Goal: Task Accomplishment & Management: Complete application form

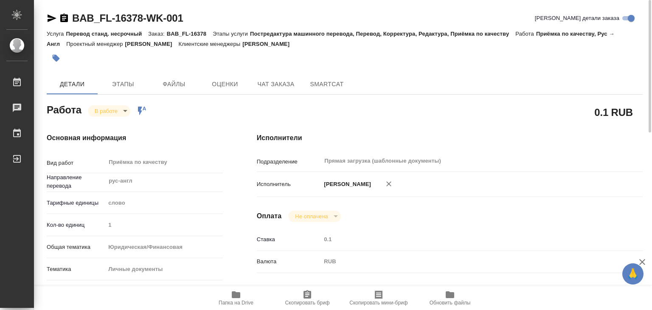
click at [197, 125] on div "Основная информация Вид работ Приёмка по качеству x ​ Направление перевода рус-…" at bounding box center [135, 297] width 210 height 363
click at [229, 297] on span "Папка на Drive" at bounding box center [235, 297] width 61 height 16
click at [58, 59] on icon "button" at bounding box center [56, 58] width 7 height 7
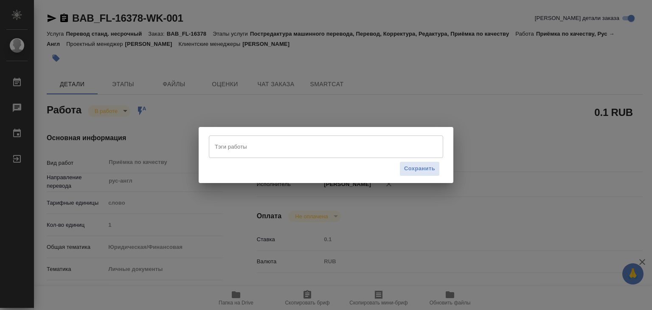
click at [262, 152] on input "Тэги работы" at bounding box center [318, 146] width 211 height 14
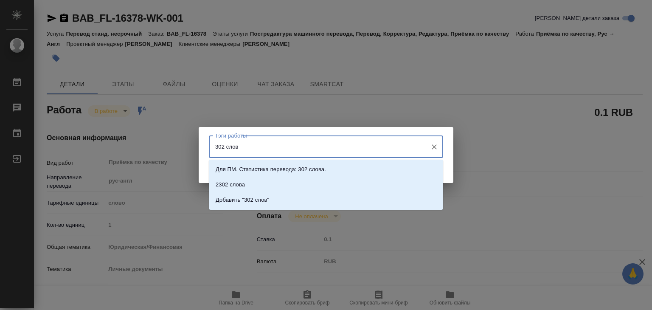
type input "302 слова"
click at [271, 203] on p "Добавить "302 слова"" at bounding box center [244, 200] width 57 height 8
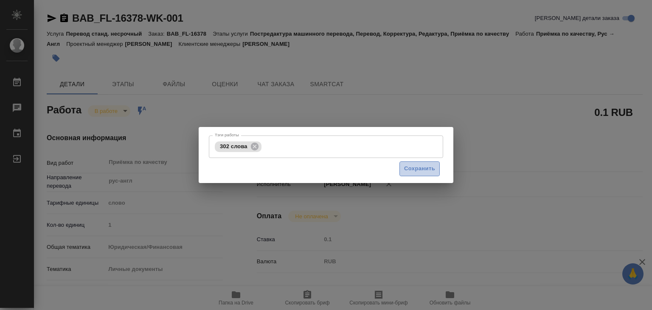
click at [413, 164] on span "Сохранить" at bounding box center [419, 169] width 31 height 10
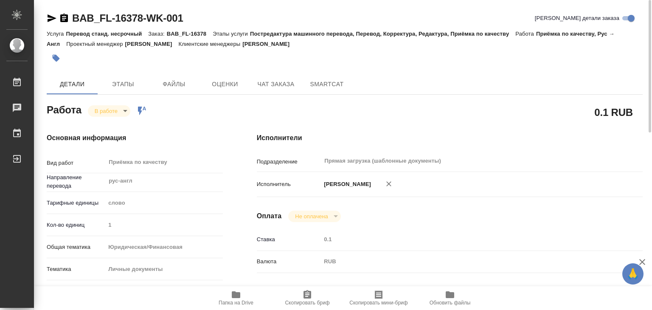
type input "inProgress"
type input "рус-англ"
type input "5a8b1489cc6b4906c91bfd90"
type input "1"
type input "yr-fn"
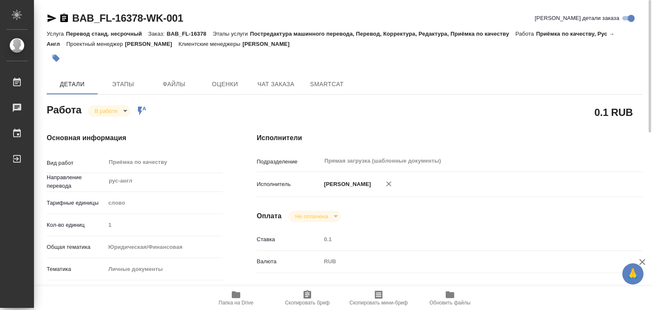
type input "5a8b8b956a9677013d343cfe"
checkbox input "true"
type input "[DATE] 20:00"
type input "[DATE] 22:02"
type input "[DATE] 15:00"
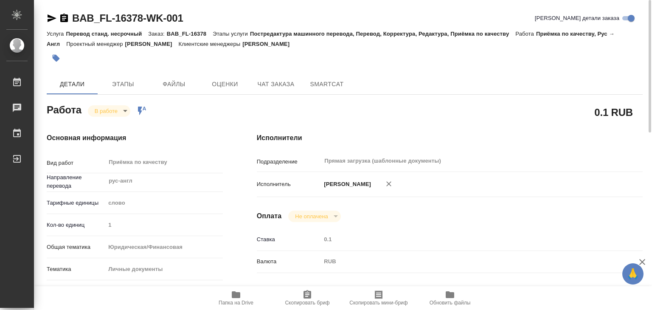
type input "[DATE] 16:00"
type input "Прямая загрузка (шаблонные документы)"
type input "notPayed"
type input "0.1"
type input "RUB"
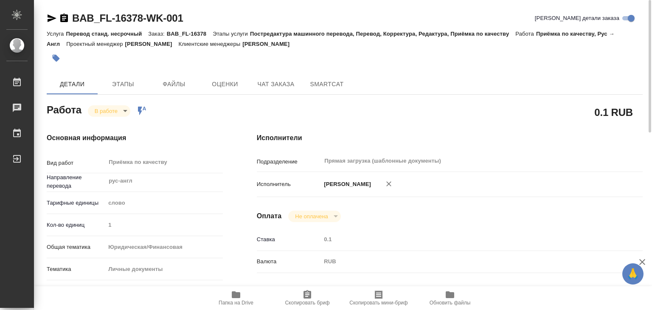
type input "[PERSON_NAME]"
type input "BAB_FL-16378"
type input "Перевод станд. несрочный"
type input "Постредактура машинного перевода, Перевод, Корректура, Редактура, Приёмка по ка…"
type input "[PERSON_NAME]"
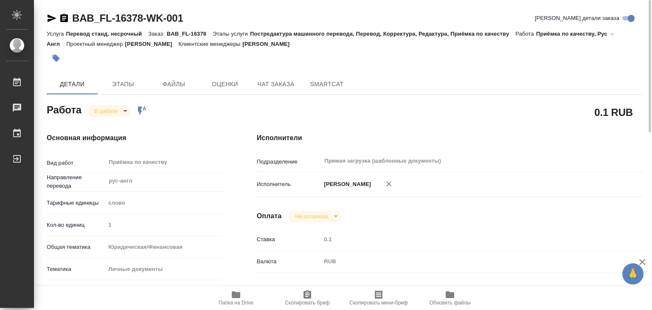
type input "/Clients/FL_BAB/Orders/BAB_FL-16378"
drag, startPoint x: 81, startPoint y: 13, endPoint x: 203, endPoint y: 15, distance: 122.3
copy link "BAB_FL-16378-WK-001"
drag, startPoint x: 318, startPoint y: 42, endPoint x: 257, endPoint y: 46, distance: 60.4
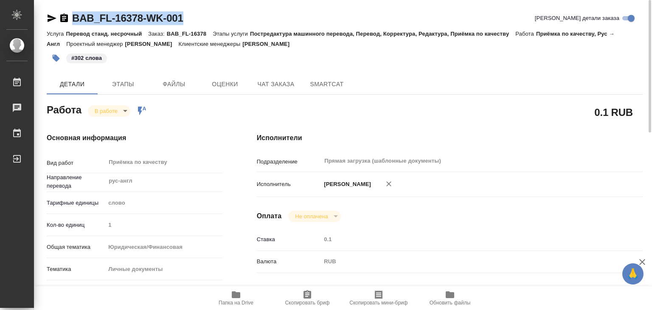
click at [257, 46] on div "Услуга Перевод станд. несрочный Заказ: BAB_FL-16378 Этапы услуги Постредактура …" at bounding box center [345, 38] width 596 height 20
copy p "[PERSON_NAME]"
click at [127, 112] on body "🙏 .cls-1 fill:#fff; AWATERA Alilekova [PERSON_NAME] Работы 0 Чаты График Выйти …" at bounding box center [326, 155] width 652 height 310
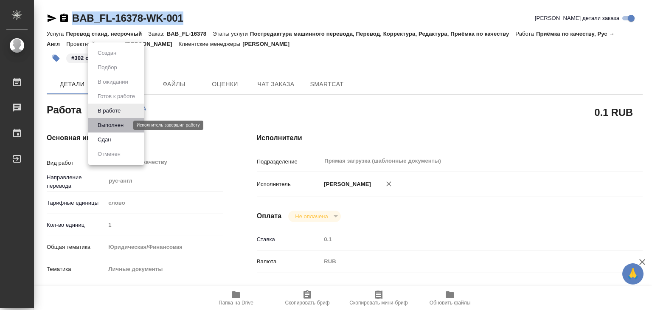
click at [115, 126] on button "Выполнен" at bounding box center [110, 125] width 31 height 9
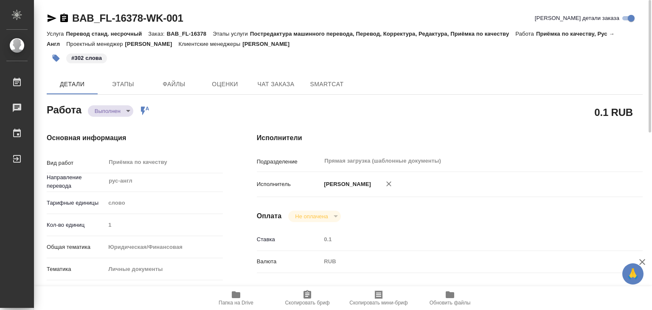
type textarea "x"
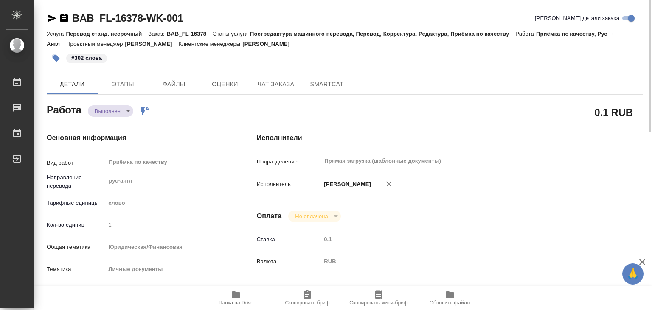
type textarea "x"
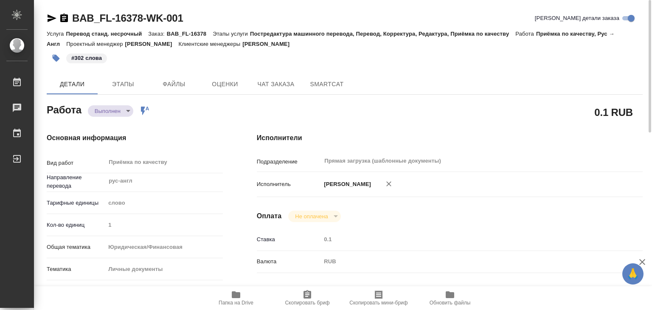
type textarea "x"
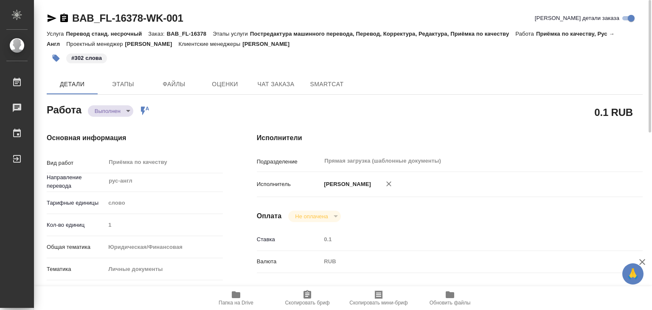
type textarea "x"
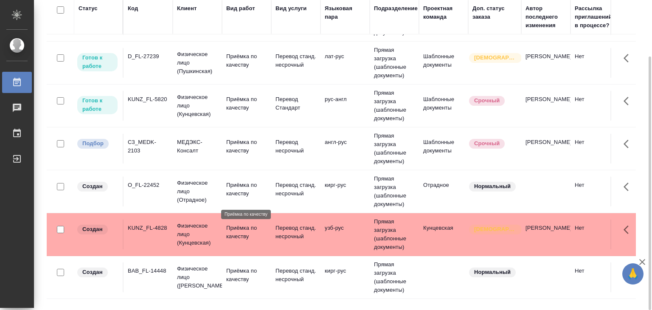
scroll to position [255, 0]
